Goal: Task Accomplishment & Management: Manage account settings

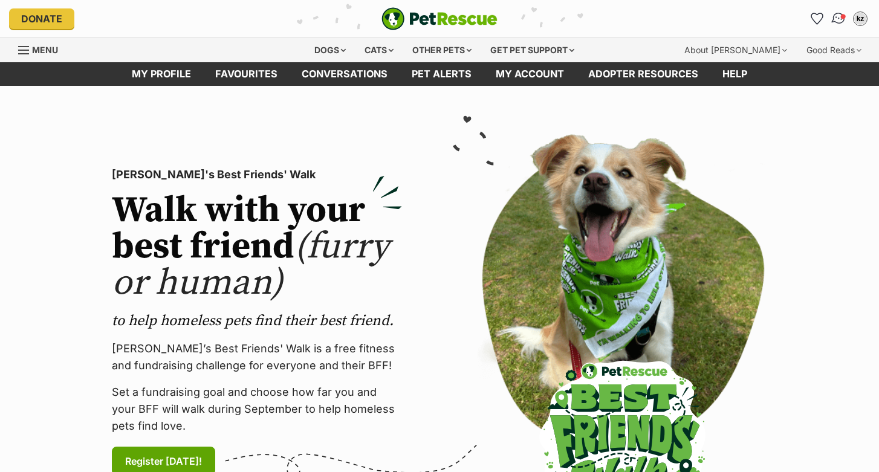
click at [836, 19] on img "Conversations" at bounding box center [839, 19] width 16 height 16
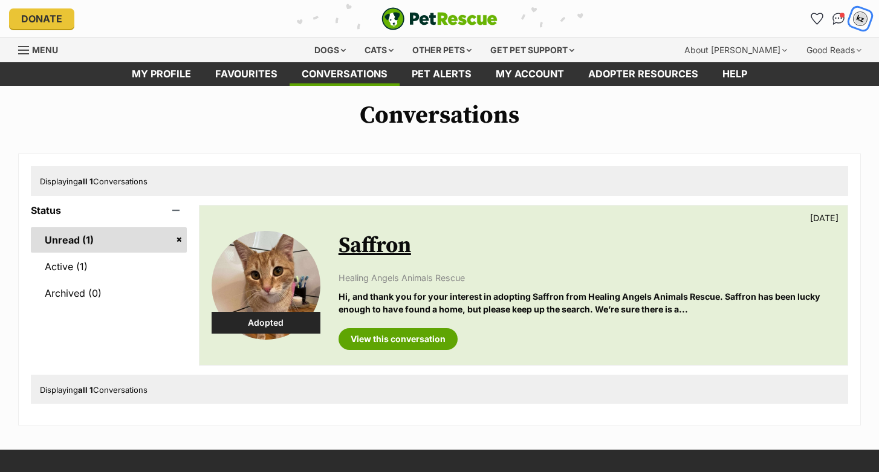
click at [856, 19] on div "kz" at bounding box center [861, 19] width 16 height 16
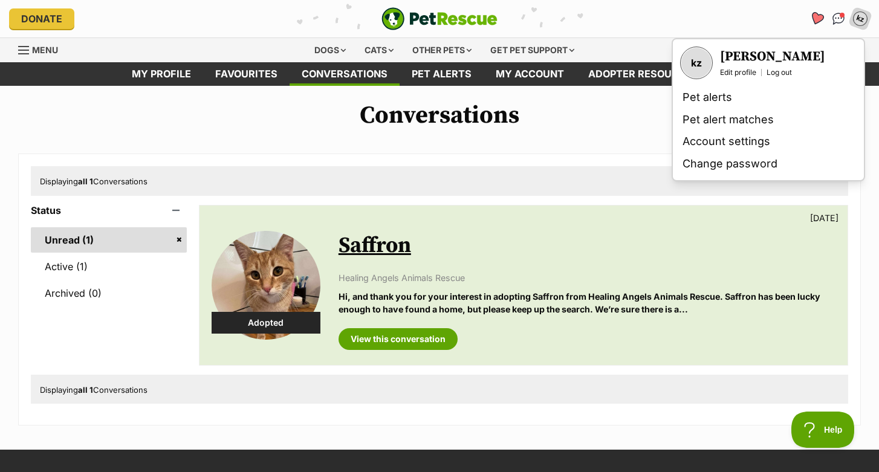
click at [821, 22] on icon "Favourites" at bounding box center [817, 19] width 16 height 16
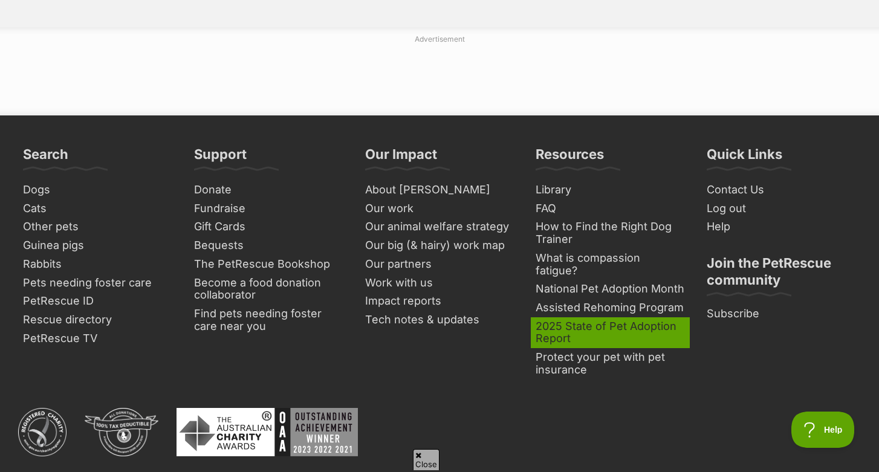
scroll to position [1516, 0]
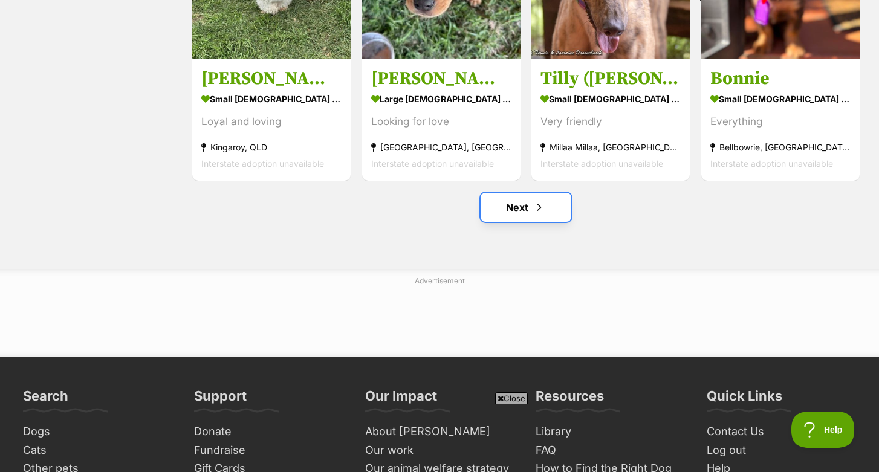
click at [534, 210] on span "Next page" at bounding box center [539, 207] width 12 height 15
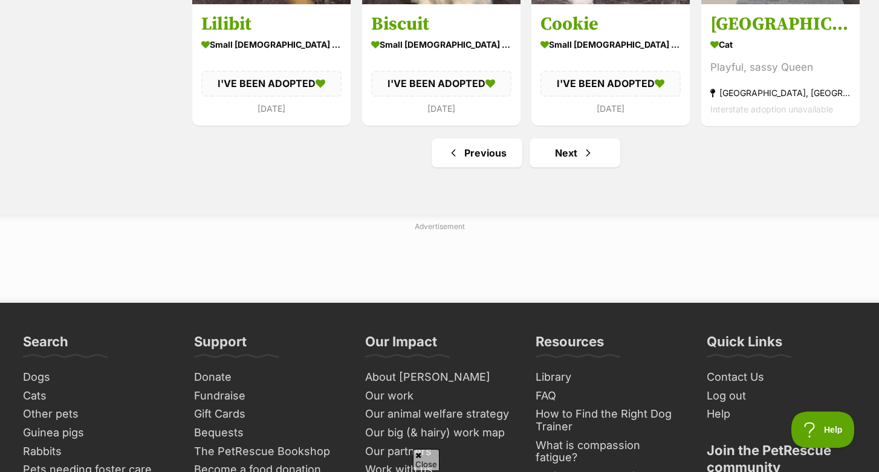
scroll to position [1575, 0]
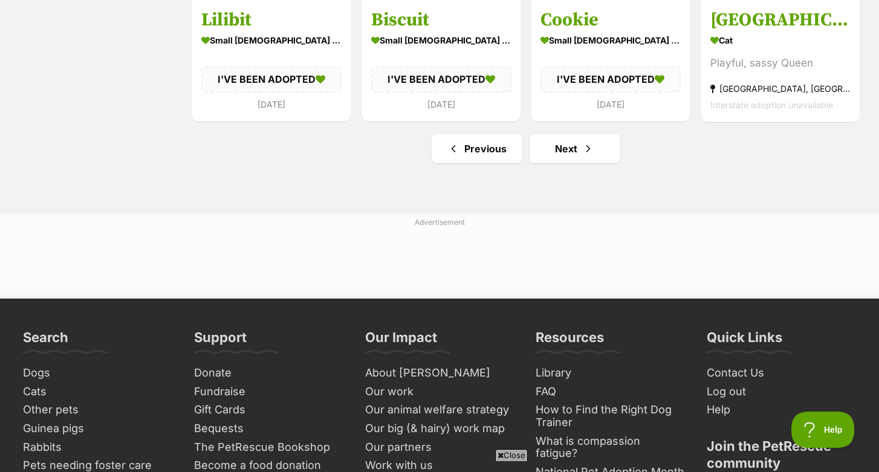
click at [551, 157] on link "Next" at bounding box center [575, 148] width 91 height 29
